Goal: Register for event/course

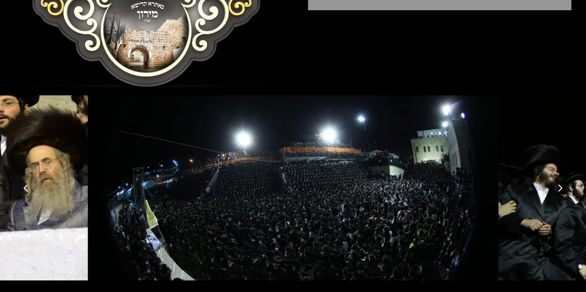
scroll to position [225, 0]
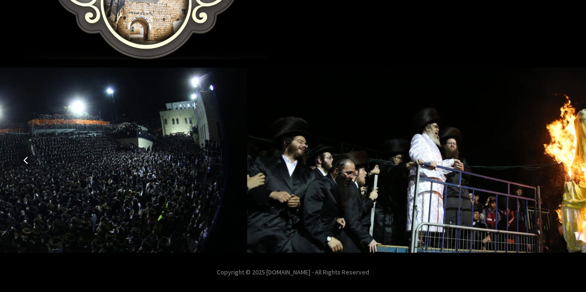
click at [557, 159] on icon "Next image" at bounding box center [559, 159] width 7 height 7
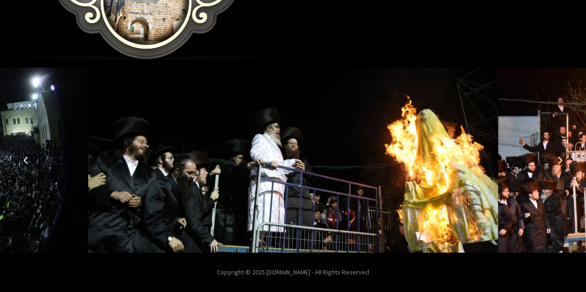
click at [557, 159] on icon "Next image" at bounding box center [559, 159] width 7 height 7
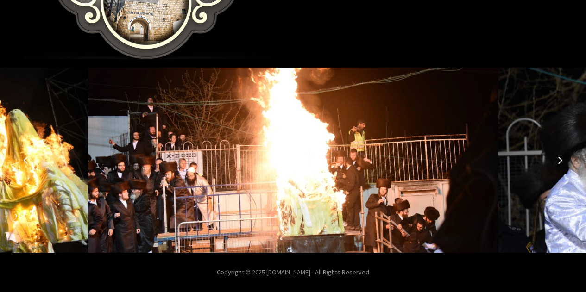
click at [557, 159] on icon "Next image" at bounding box center [559, 159] width 7 height 7
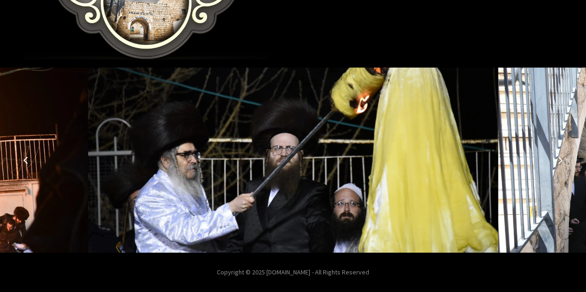
click at [557, 159] on icon "Next image" at bounding box center [559, 159] width 7 height 7
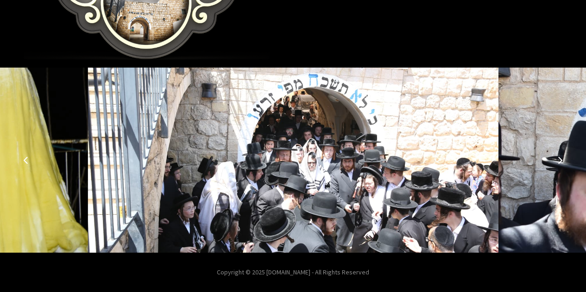
click at [557, 159] on icon "Next image" at bounding box center [559, 159] width 7 height 7
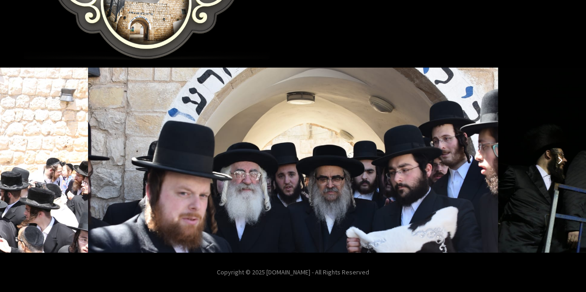
click at [557, 159] on icon "Next image" at bounding box center [559, 159] width 7 height 7
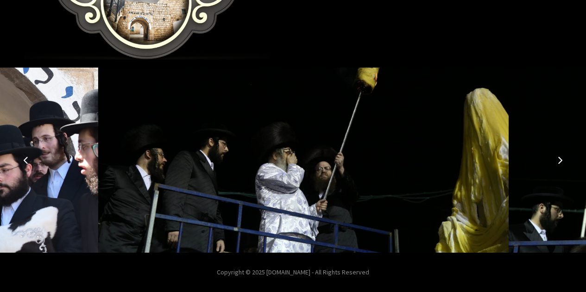
click at [557, 159] on icon "Next image" at bounding box center [559, 159] width 7 height 7
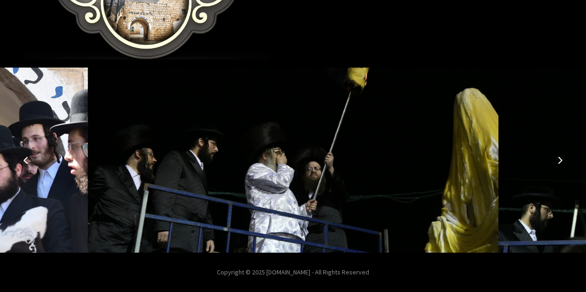
click at [557, 159] on icon "Next image" at bounding box center [559, 159] width 7 height 7
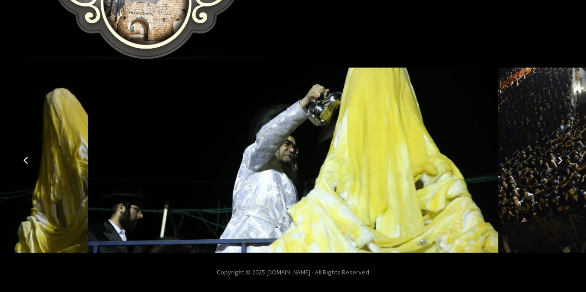
scroll to position [0, 0]
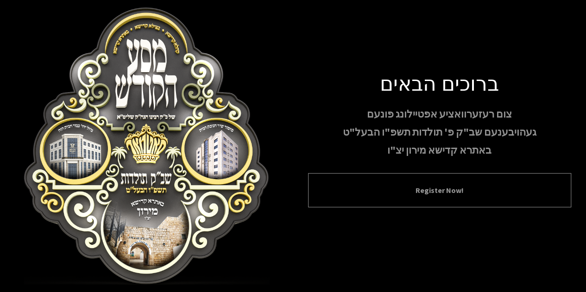
click at [399, 184] on div "Register Now!" at bounding box center [439, 190] width 263 height 34
click at [435, 190] on button "Register Now!" at bounding box center [439, 190] width 240 height 11
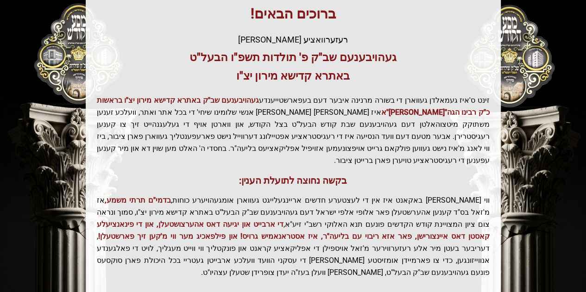
scroll to position [244, 0]
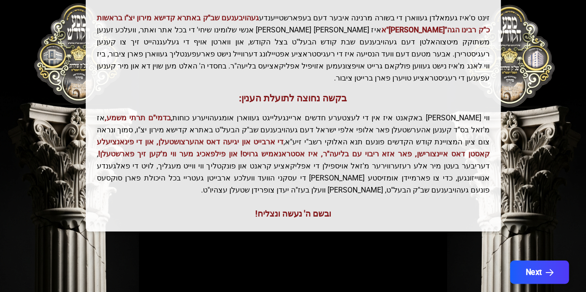
click at [530, 261] on button "Next" at bounding box center [539, 272] width 59 height 23
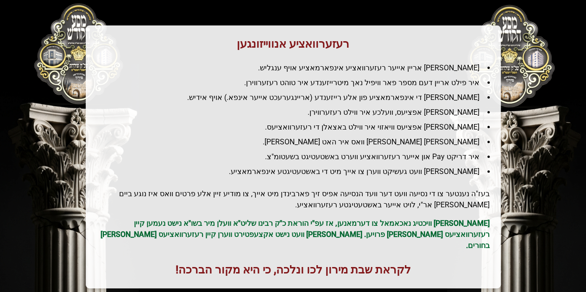
scroll to position [156, 0]
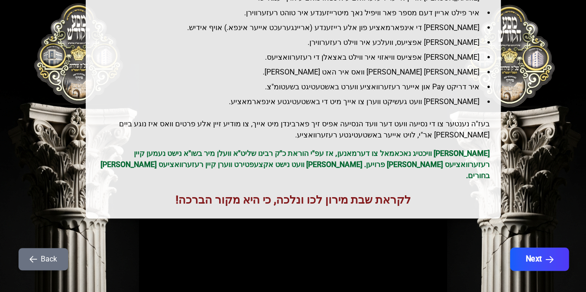
click at [549, 256] on icon "button" at bounding box center [549, 260] width 8 height 8
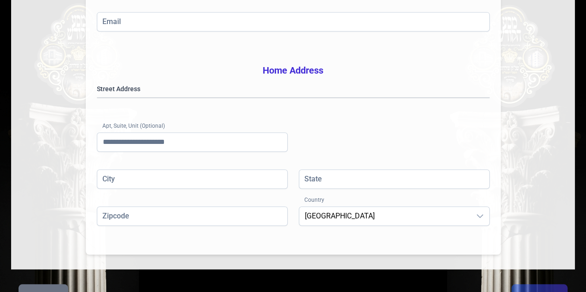
scroll to position [281, 0]
